Goal: Task Accomplishment & Management: Manage account settings

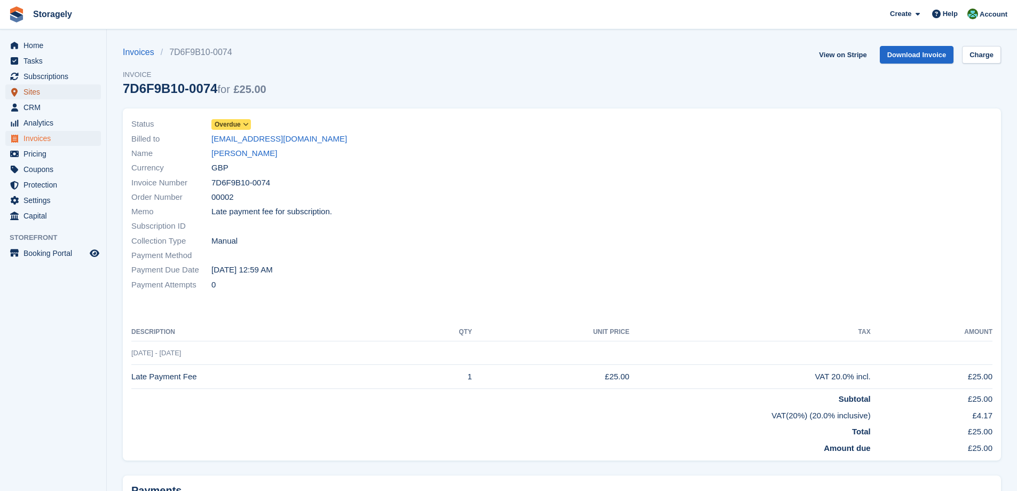
click at [33, 89] on span "Sites" at bounding box center [55, 91] width 64 height 15
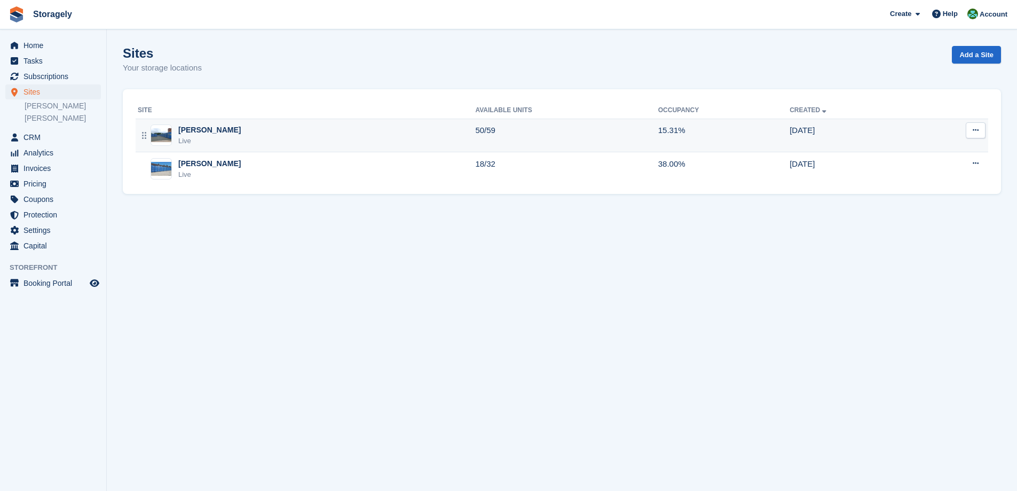
click at [209, 137] on div "Dudley Live" at bounding box center [306, 135] width 337 height 22
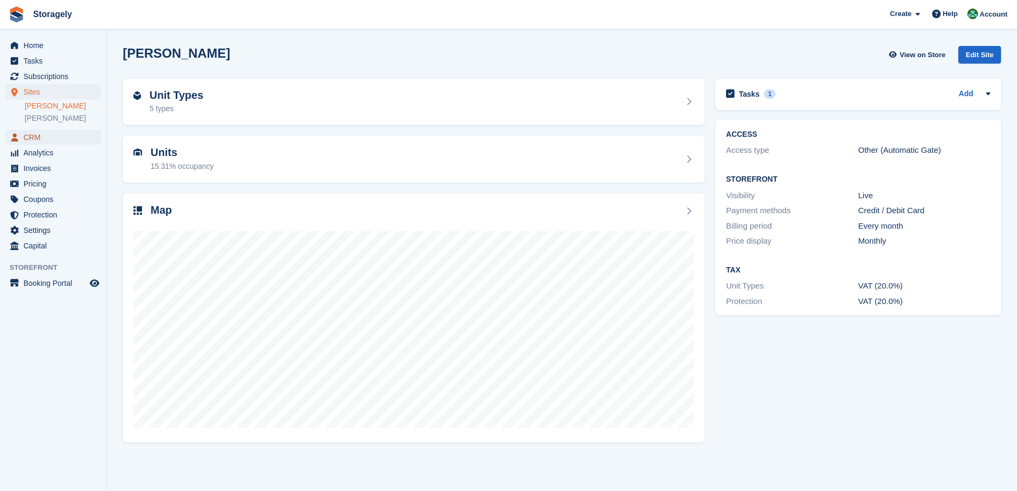
click at [36, 138] on span "CRM" at bounding box center [55, 137] width 64 height 15
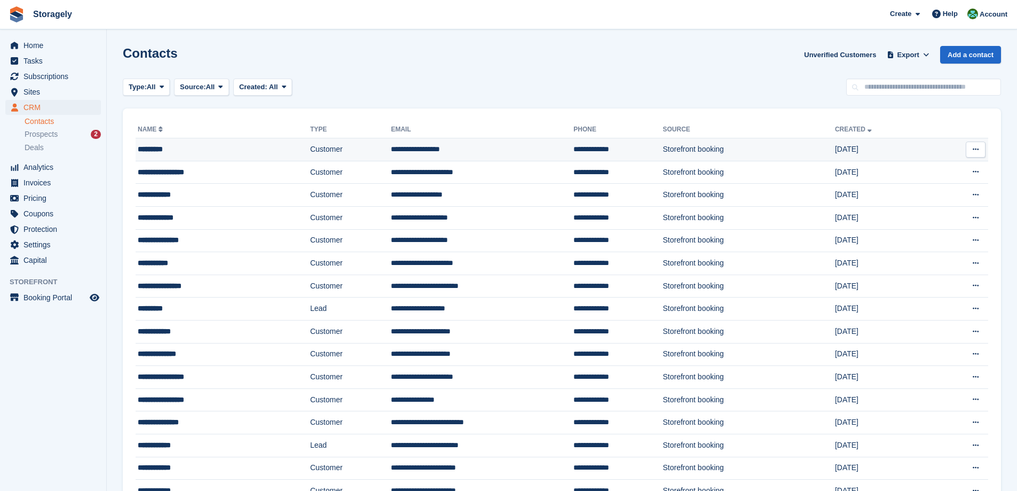
click at [163, 145] on div "*********" at bounding box center [224, 149] width 172 height 11
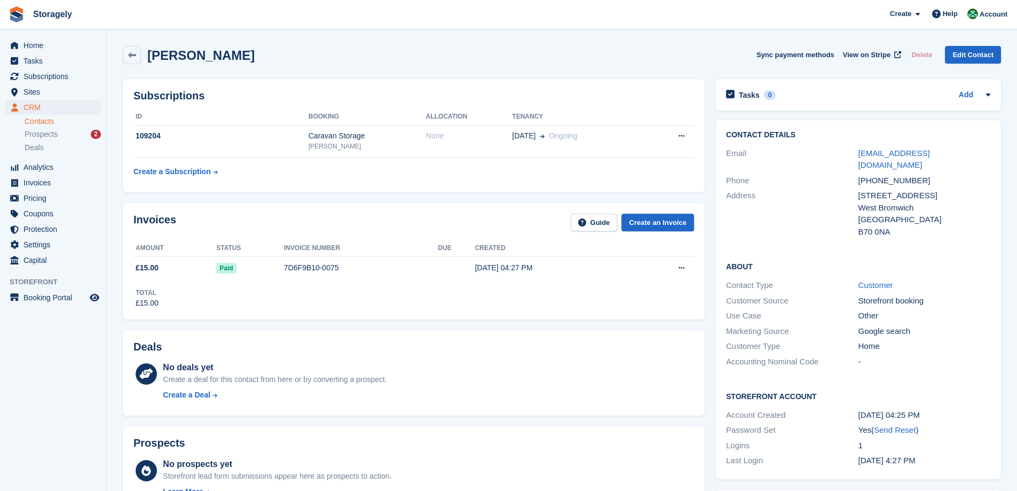
click at [380, 193] on div "Subscriptions ID Booking Allocation Tenancy 109204 Caravan Storage [GEOGRAPHIC_…" at bounding box center [413, 136] width 593 height 124
click at [193, 138] on div "109204" at bounding box center [220, 135] width 175 height 11
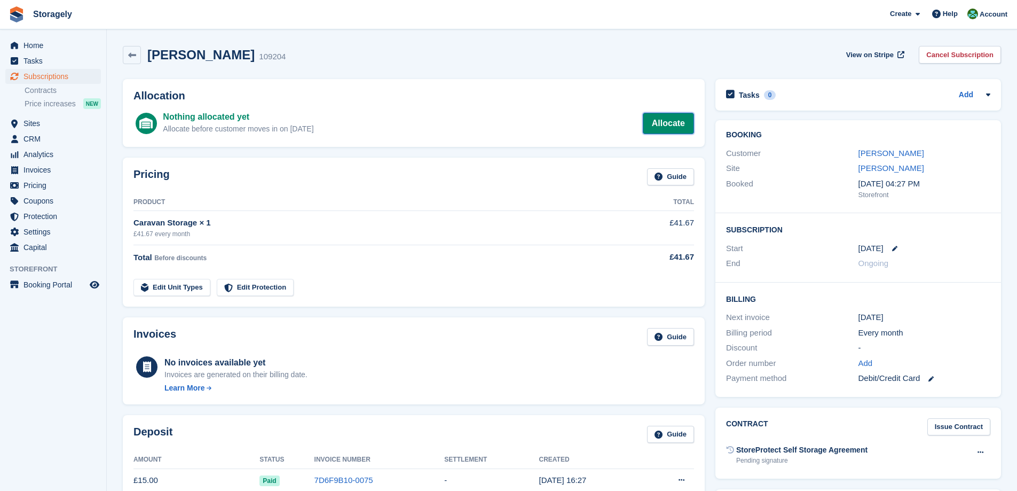
click at [654, 126] on link "Allocate" at bounding box center [668, 123] width 51 height 21
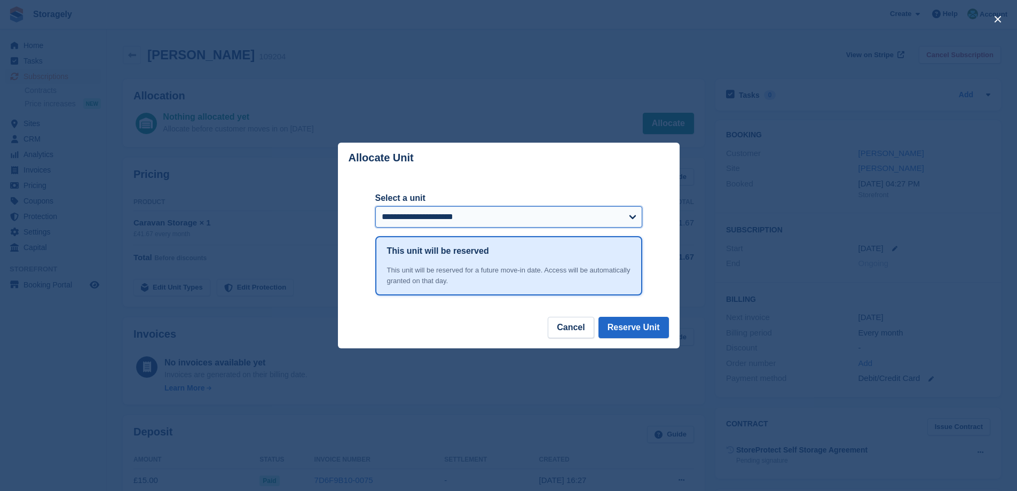
click at [502, 218] on select "**********" at bounding box center [508, 216] width 267 height 21
select select "******"
click at [375, 207] on select "**********" at bounding box center [508, 216] width 267 height 21
click at [631, 327] on button "Reserve Unit" at bounding box center [633, 327] width 70 height 21
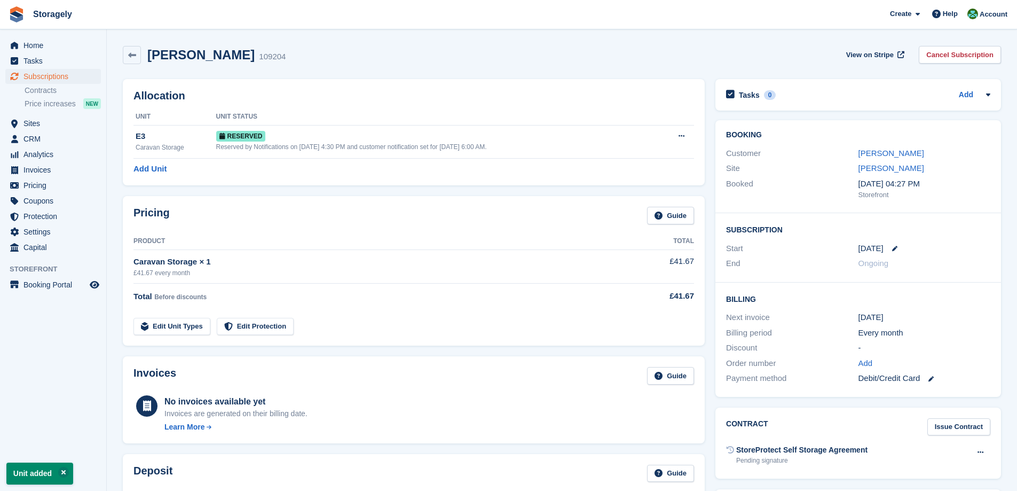
click at [320, 186] on div "Allocation Unit Unit Status E3 Caravan Storage Reserved Reserved by Notificatio…" at bounding box center [413, 132] width 593 height 117
click at [874, 155] on link "[PERSON_NAME]" at bounding box center [891, 152] width 66 height 9
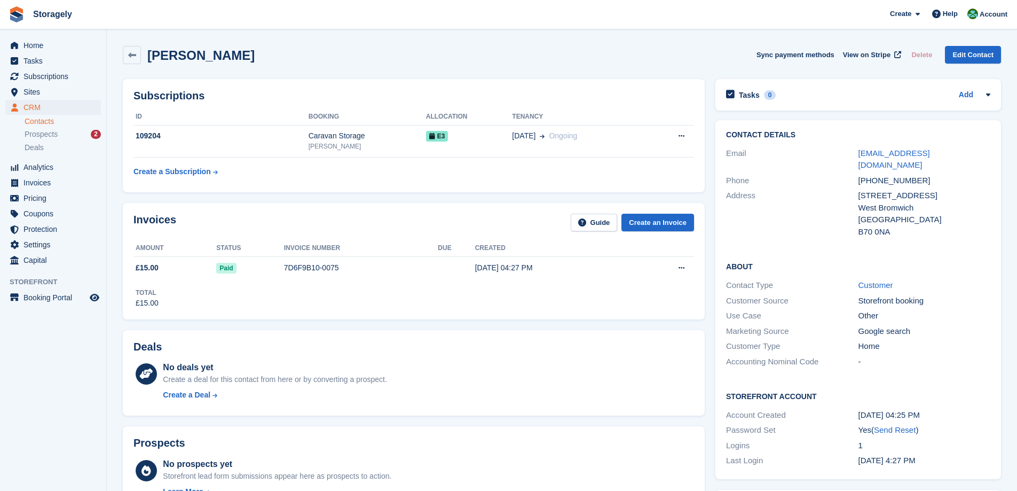
click at [167, 58] on h2 "[PERSON_NAME]" at bounding box center [200, 55] width 107 height 14
drag, startPoint x: 167, startPoint y: 58, endPoint x: 204, endPoint y: 59, distance: 37.4
click at [204, 59] on h2 "[PERSON_NAME]" at bounding box center [200, 55] width 107 height 14
click at [157, 56] on h2 "[PERSON_NAME]" at bounding box center [200, 55] width 107 height 14
drag, startPoint x: 157, startPoint y: 56, endPoint x: 240, endPoint y: 35, distance: 85.5
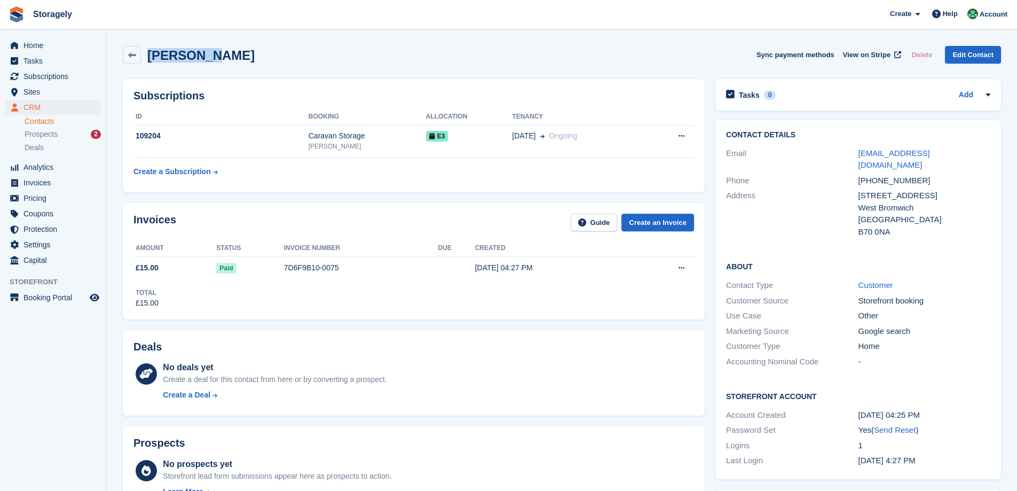
click at [193, 51] on h2 "[PERSON_NAME]" at bounding box center [200, 55] width 107 height 14
copy h2 "[PERSON_NAME]"
click at [267, 80] on div "Subscriptions ID Booking Allocation Tenancy 109204 Caravan Storage Dudley E3 21…" at bounding box center [414, 135] width 582 height 113
click at [57, 48] on span "Home" at bounding box center [55, 45] width 64 height 15
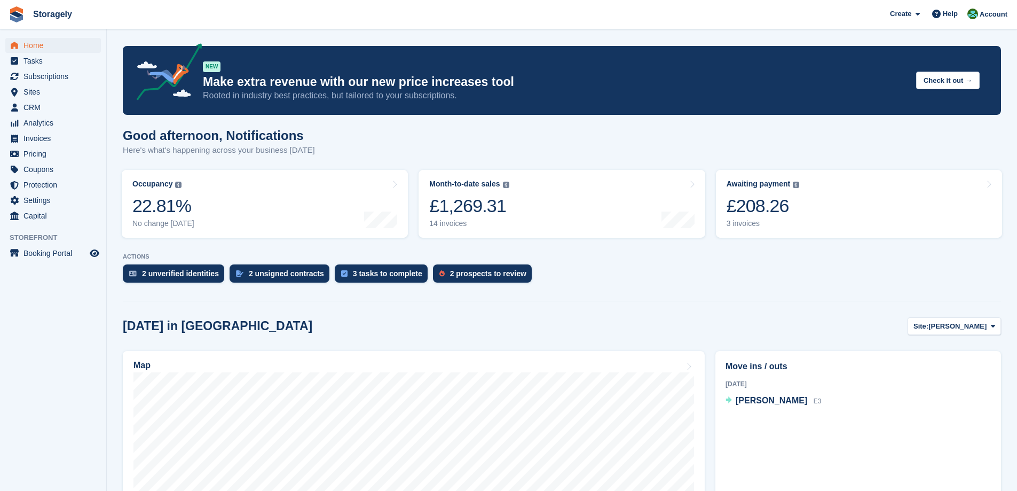
click at [408, 178] on turbo-frame "Occupancy The percentage of all currently allocated units in terms of area. Inc…" at bounding box center [264, 203] width 297 height 78
click at [49, 106] on span "CRM" at bounding box center [55, 107] width 64 height 15
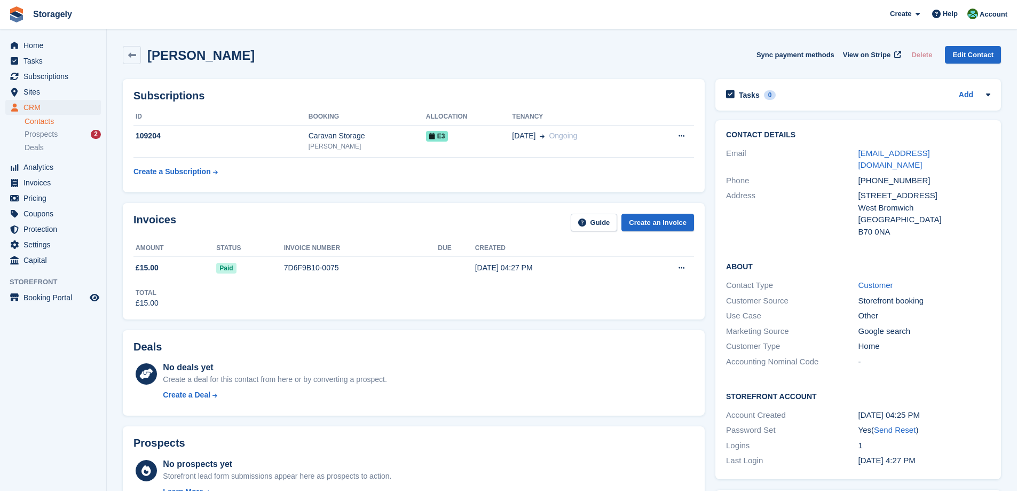
click at [124, 230] on div "Invoices Guide Create an Invoice Amount Status Invoice number Due Created £15.0…" at bounding box center [414, 261] width 582 height 116
click at [335, 139] on div "Caravan Storage" at bounding box center [367, 135] width 117 height 11
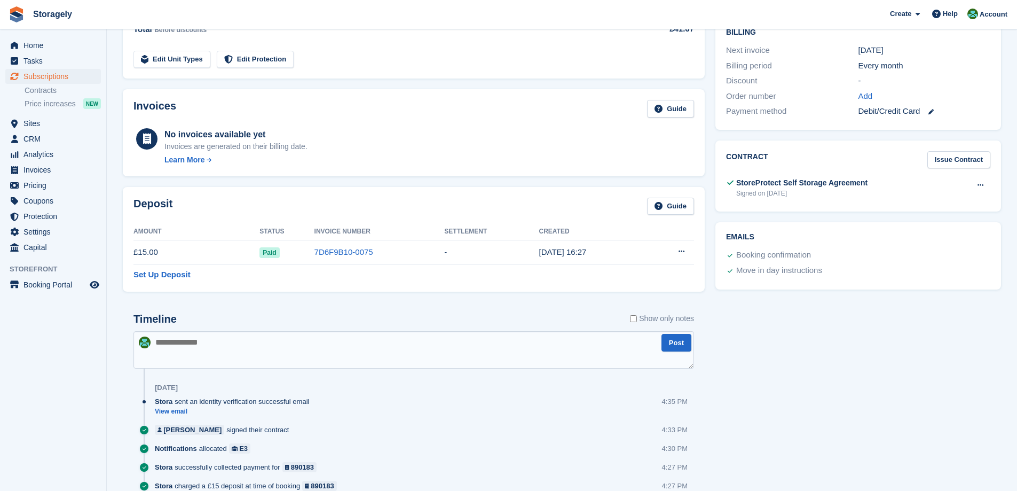
scroll to position [267, 0]
click at [438, 313] on div "Timeline Show only notes" at bounding box center [413, 322] width 561 height 19
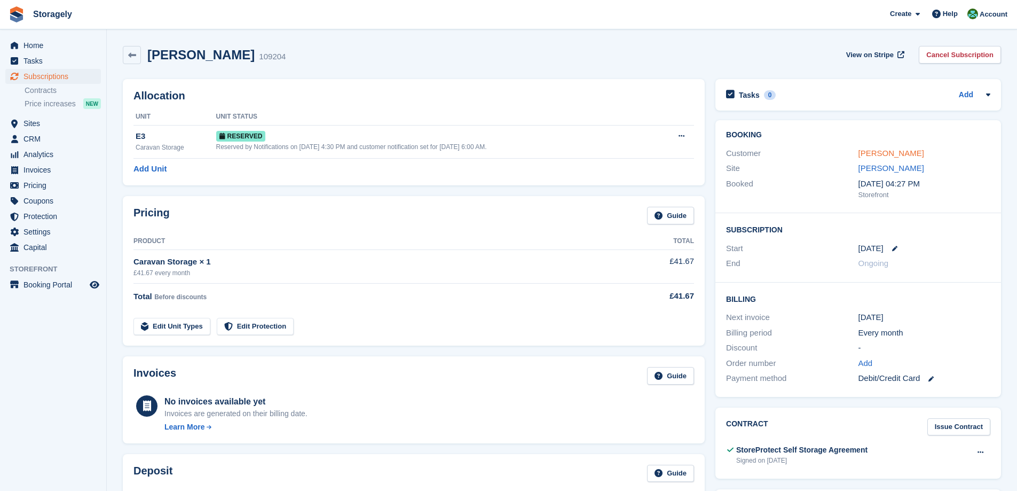
click at [876, 149] on link "[PERSON_NAME]" at bounding box center [891, 152] width 66 height 9
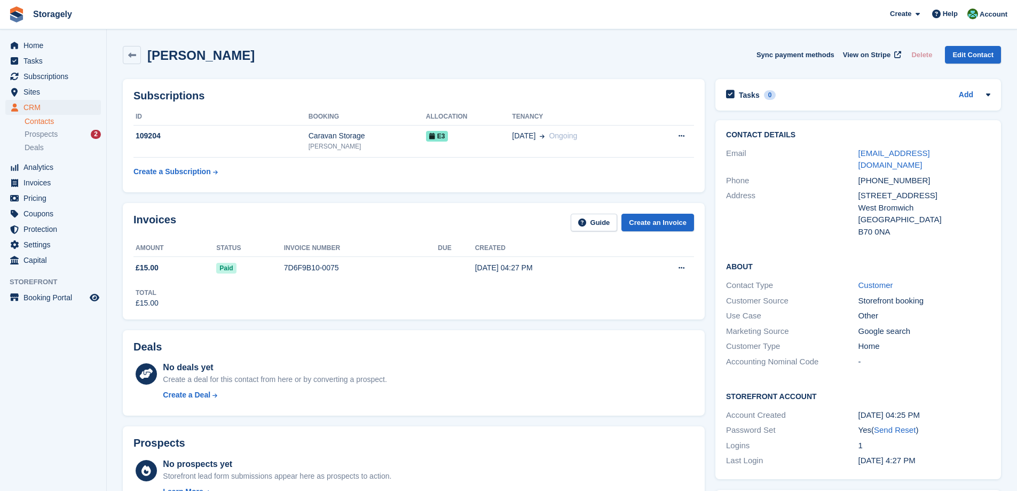
click at [706, 162] on div "Subscriptions ID Booking Allocation Tenancy 109204 Caravan Storage Dudley E3 21…" at bounding box center [413, 136] width 593 height 124
click at [117, 163] on section "liam owen Sync payment methods View on Stripe Delete Edit Contact Subscriptions…" at bounding box center [562, 430] width 910 height 861
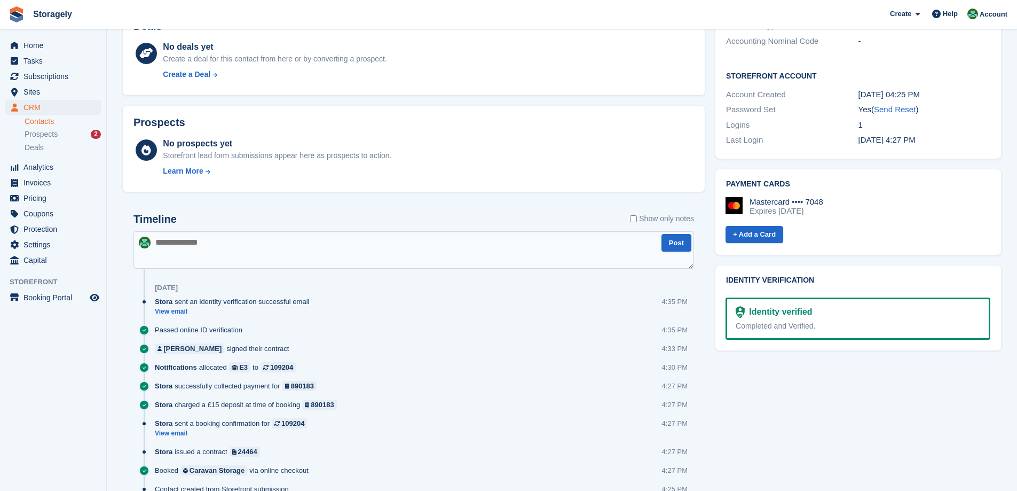
scroll to position [371, 0]
